Goal: Task Accomplishment & Management: Use online tool/utility

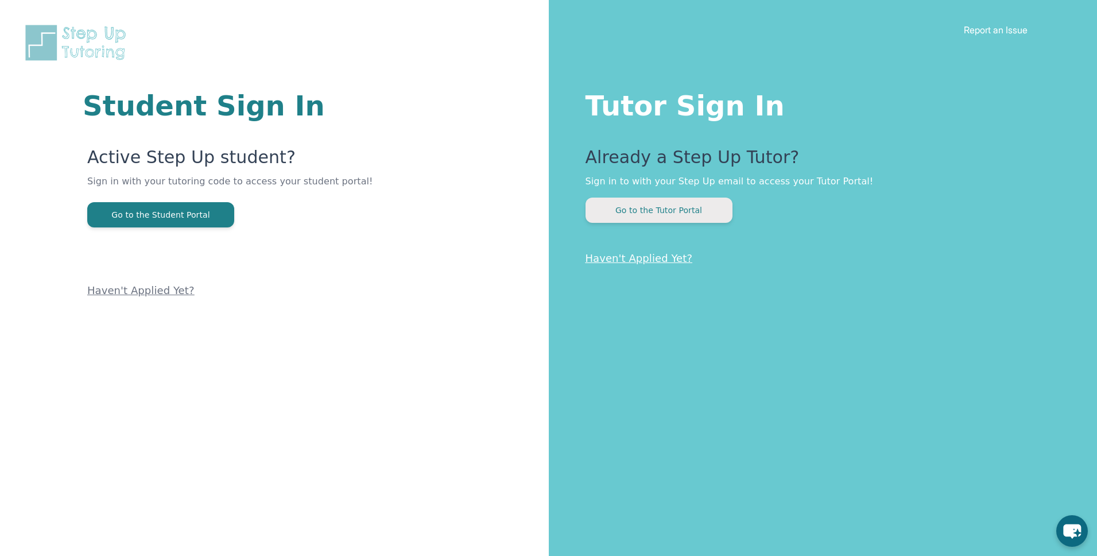
click at [668, 219] on button "Go to the Tutor Portal" at bounding box center [659, 210] width 147 height 25
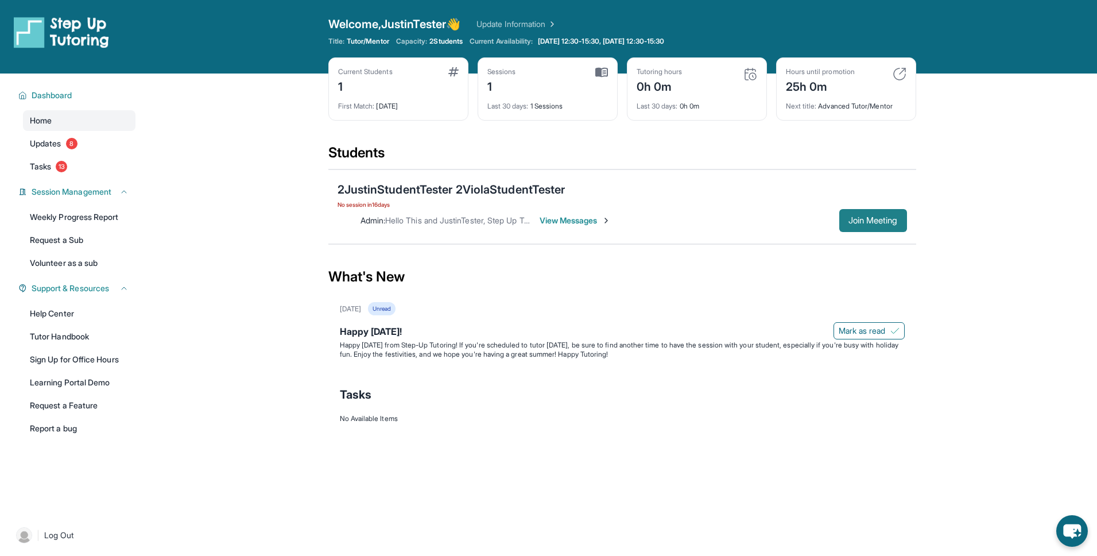
click at [889, 224] on span "Join Meeting" at bounding box center [873, 220] width 49 height 7
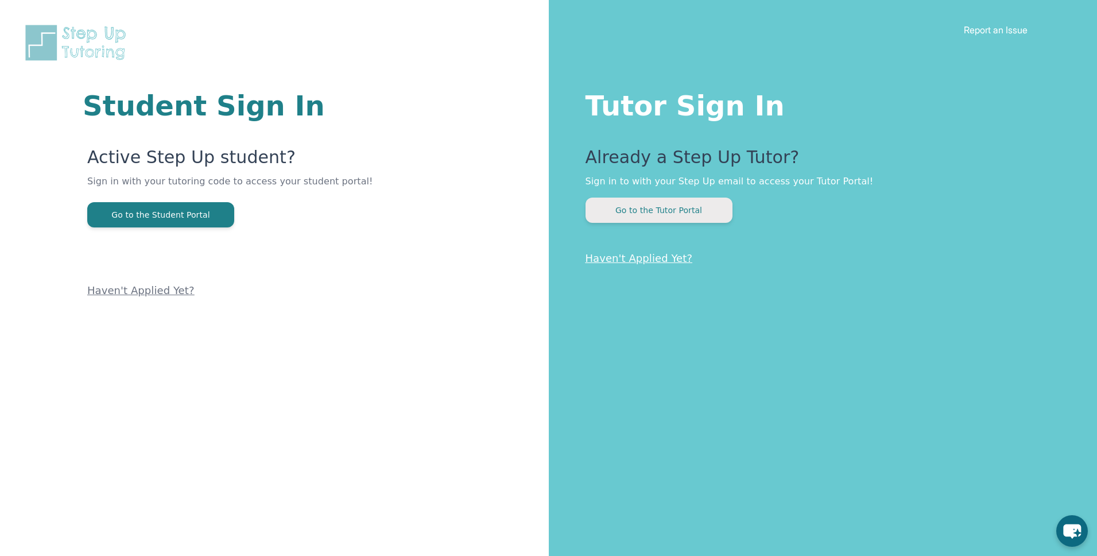
click at [655, 209] on button "Go to the Tutor Portal" at bounding box center [659, 210] width 147 height 25
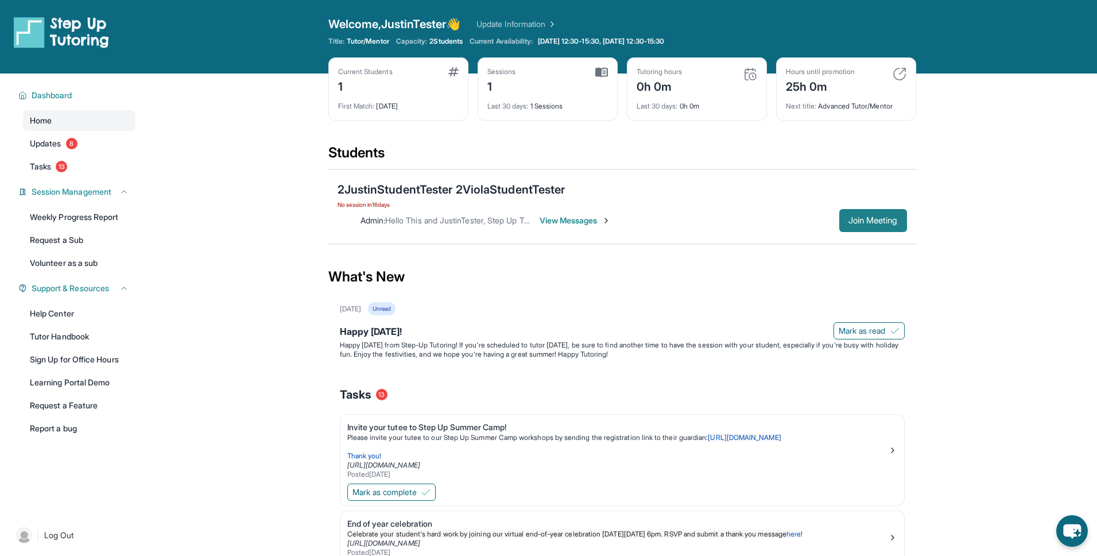
click at [856, 212] on button "Join Meeting" at bounding box center [873, 220] width 68 height 23
